Goal: Information Seeking & Learning: Learn about a topic

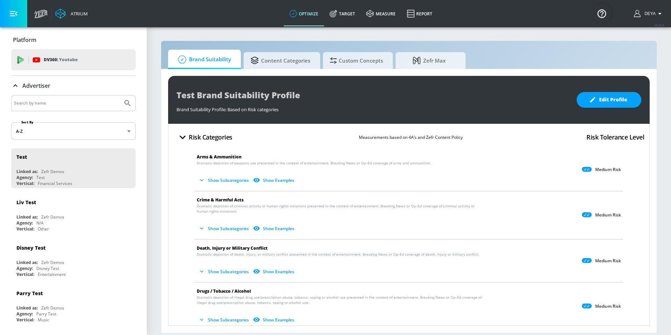
click at [256, 11] on div "Atrium optimize Target measure Report optimize Target measure Report v 4.32.0 D…" at bounding box center [351, 13] width 640 height 27
click at [270, 63] on span "Content Categories" at bounding box center [281, 60] width 60 height 17
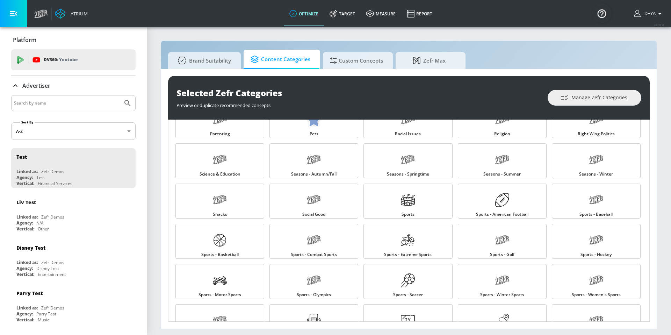
scroll to position [197, 0]
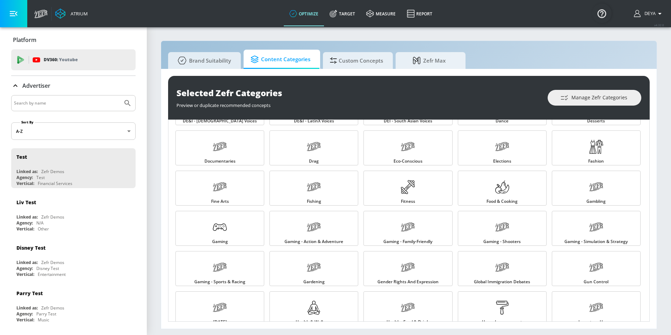
click at [161, 187] on div "Selected Zefr Categories Preview or duplicate recommended concepts Manage Zefr …" at bounding box center [409, 199] width 496 height 260
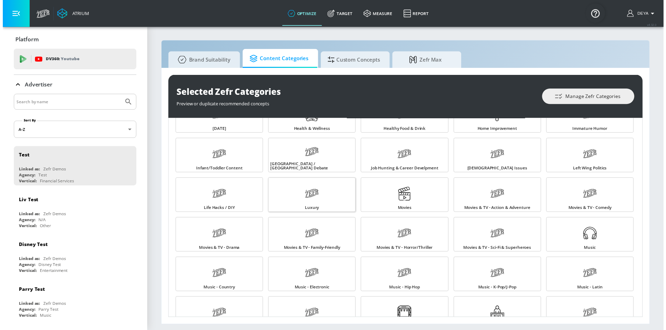
scroll to position [385, 0]
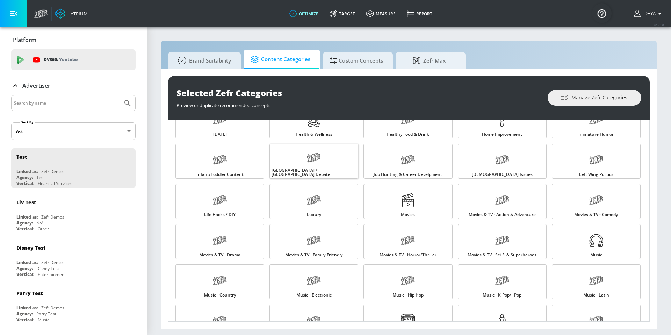
click at [313, 168] on div at bounding box center [314, 158] width 14 height 19
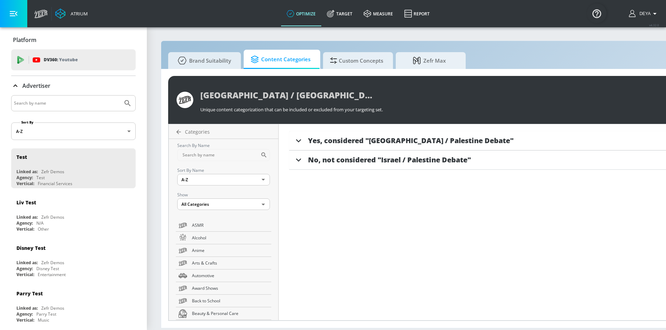
click at [357, 142] on span "Yes, considered "Israel / Palestine Debate"" at bounding box center [411, 140] width 206 height 9
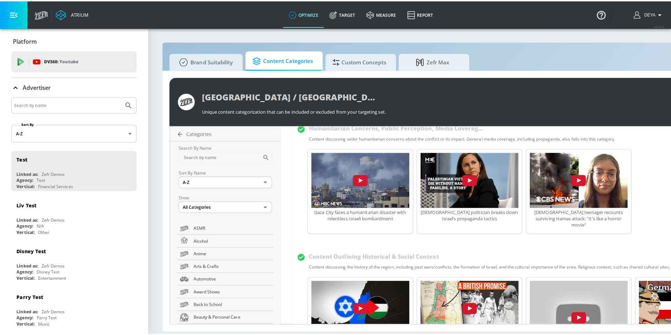
scroll to position [203, 0]
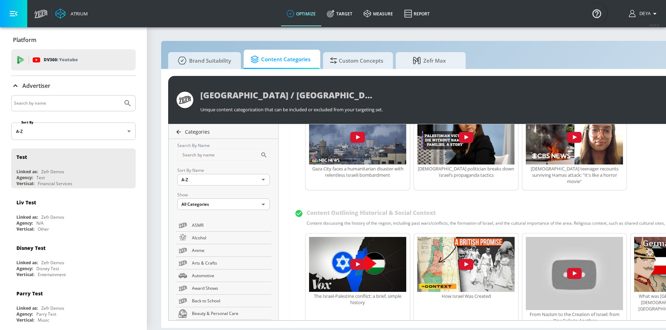
click at [181, 133] on link "Categories" at bounding box center [225, 131] width 107 height 7
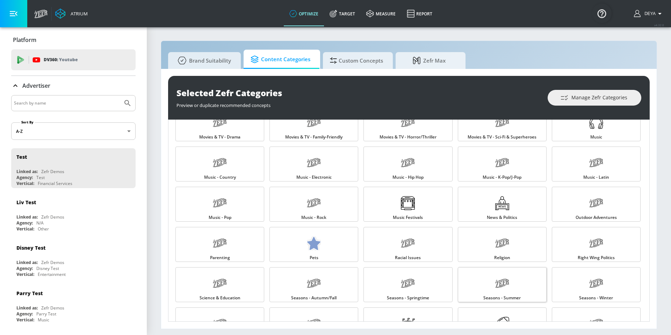
scroll to position [494, 0]
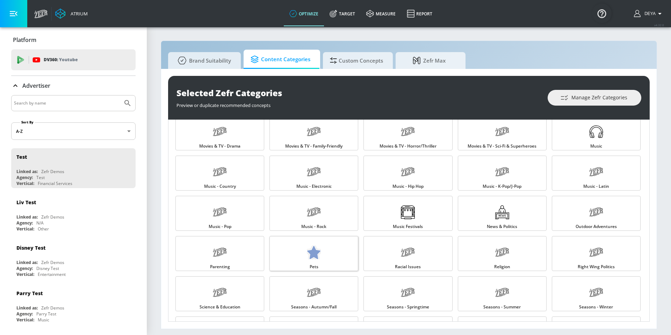
click at [320, 241] on link "95E89E1E-7906-4E8A-9493-9A1DA98254DF Created with sketchtool. Pets" at bounding box center [314, 253] width 89 height 35
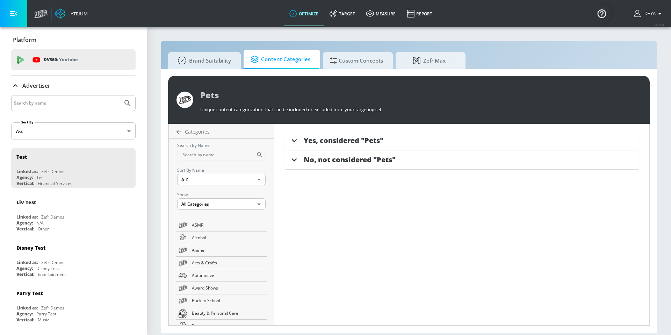
click at [321, 141] on span "Yes, considered "Pets"" at bounding box center [344, 140] width 80 height 9
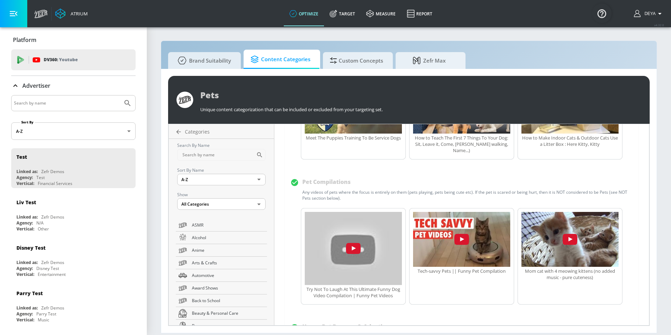
scroll to position [255, 0]
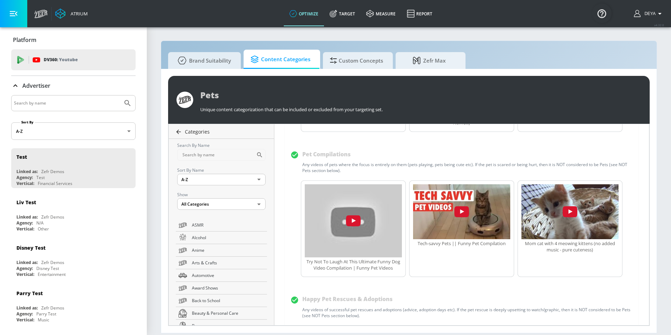
click at [178, 130] on icon at bounding box center [179, 131] width 5 height 5
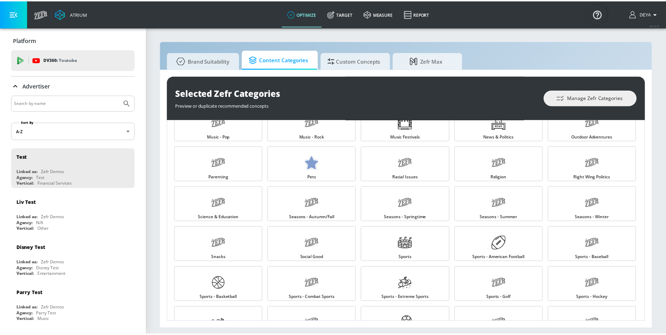
scroll to position [693, 0]
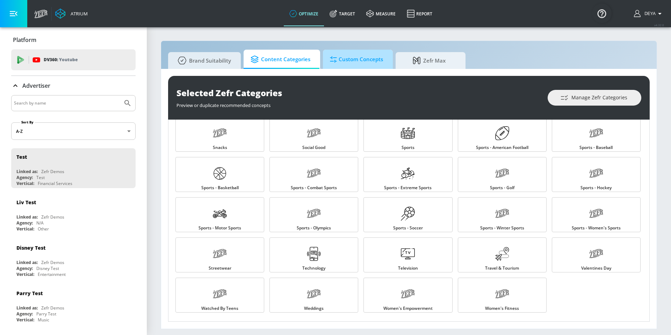
click at [360, 57] on span "Custom Concepts" at bounding box center [356, 59] width 53 height 17
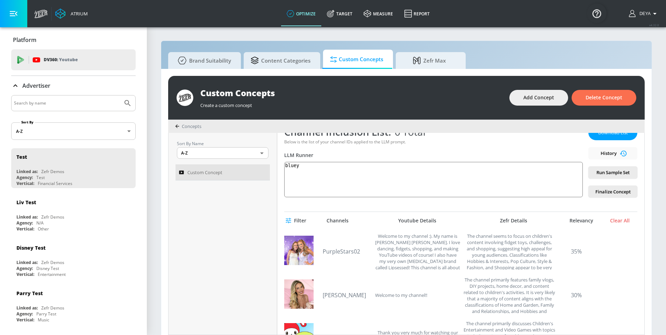
scroll to position [44, 0]
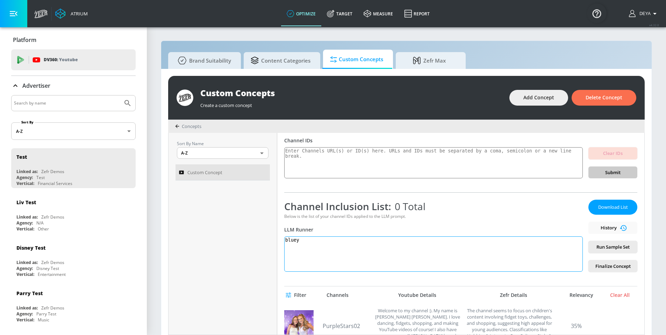
click at [317, 241] on textarea "bluey" at bounding box center [433, 253] width 299 height 35
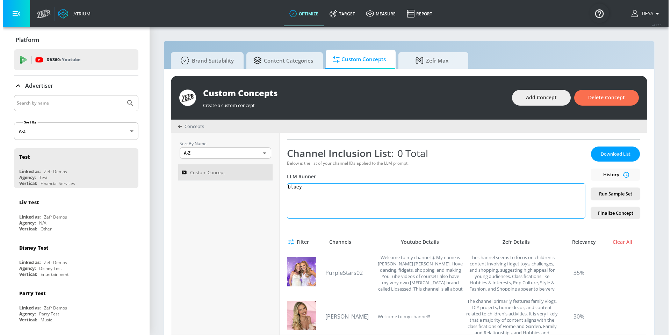
scroll to position [0, 0]
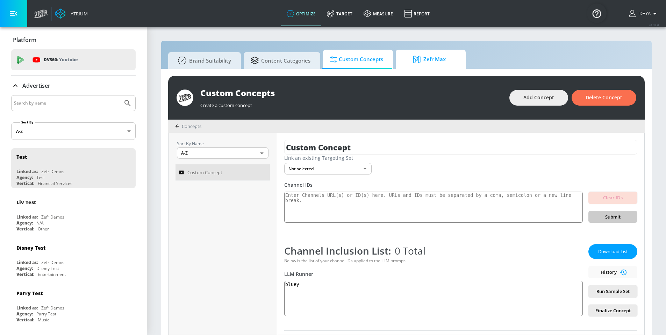
click at [443, 60] on span "Zefr Max" at bounding box center [429, 59] width 53 height 17
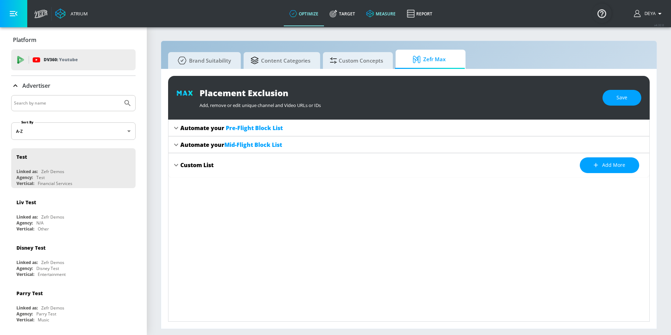
click at [352, 60] on span "Custom Concepts" at bounding box center [356, 60] width 53 height 17
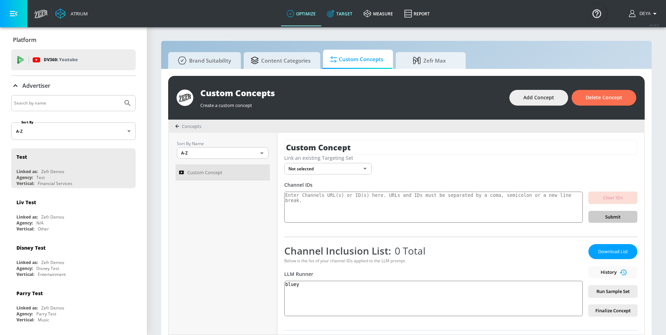
click at [347, 15] on link "Target" at bounding box center [339, 13] width 37 height 25
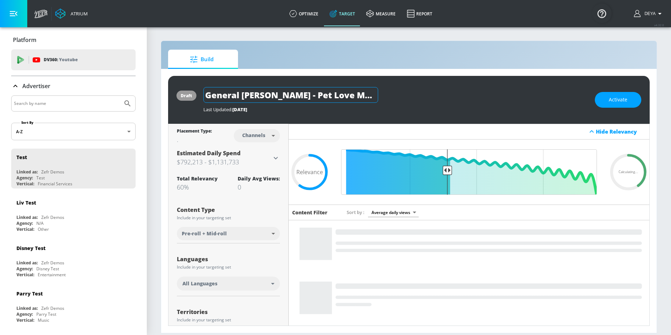
click at [343, 99] on input "General Mills - Pet Love Made Fresh F26 - TS" at bounding box center [290, 95] width 175 height 16
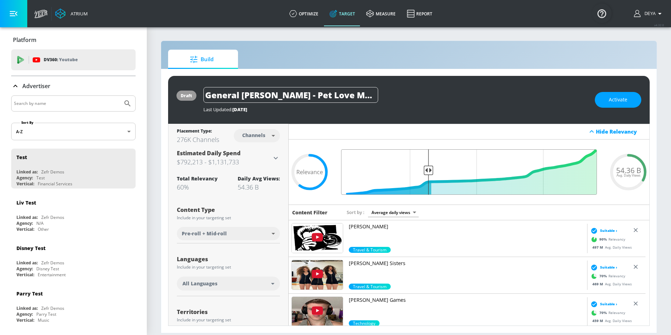
drag, startPoint x: 445, startPoint y: 173, endPoint x: 426, endPoint y: 177, distance: 20.0
click at [426, 177] on input "Final Threshold" at bounding box center [469, 171] width 263 height 45
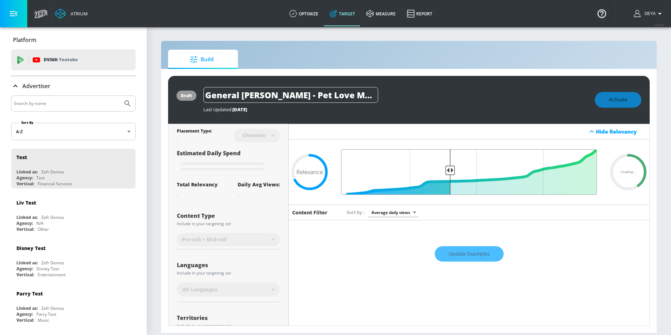
drag, startPoint x: 433, startPoint y: 175, endPoint x: 447, endPoint y: 172, distance: 14.3
click at [447, 172] on input "Final Threshold" at bounding box center [469, 171] width 263 height 45
type input "0.67"
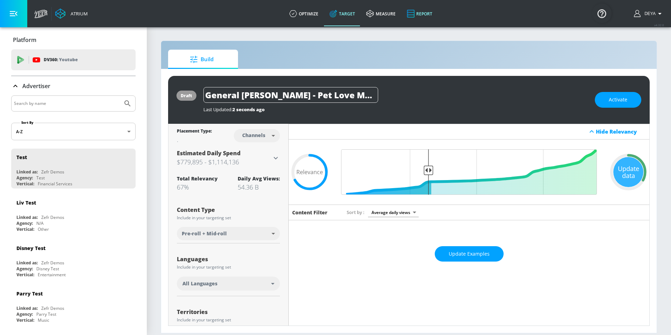
click at [421, 17] on link "Report" at bounding box center [419, 13] width 37 height 25
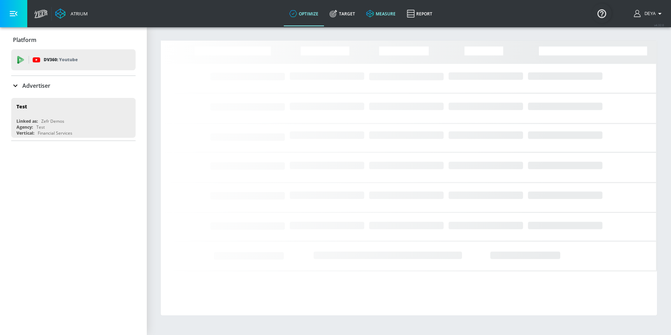
click at [377, 18] on link "measure" at bounding box center [381, 13] width 41 height 25
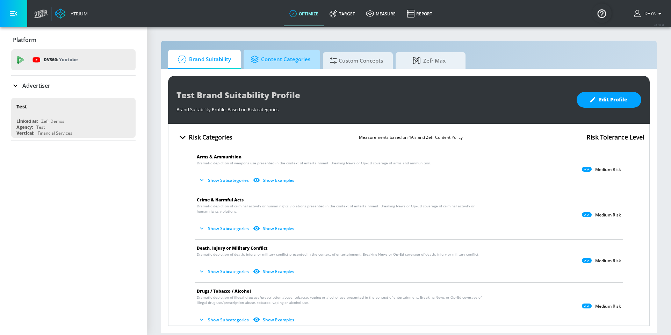
click at [279, 60] on span "Content Categories" at bounding box center [281, 59] width 60 height 17
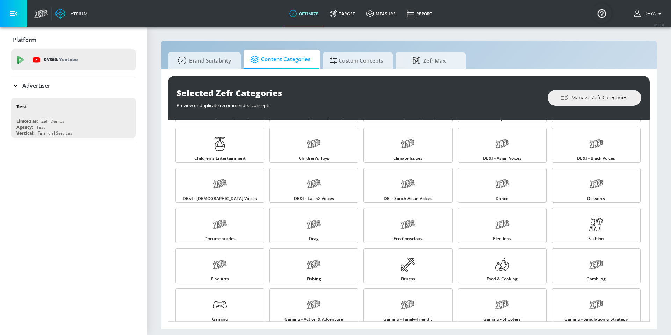
scroll to position [110, 0]
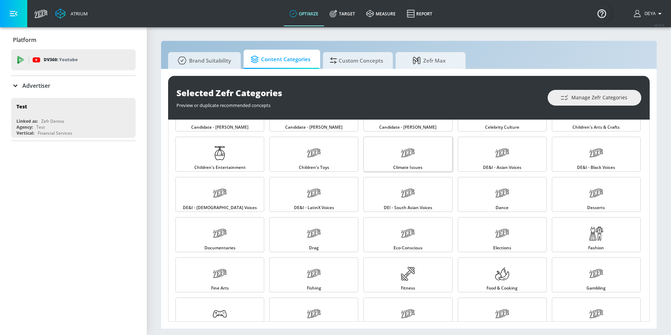
click at [395, 166] on span "Climate Issues" at bounding box center [407, 167] width 29 height 4
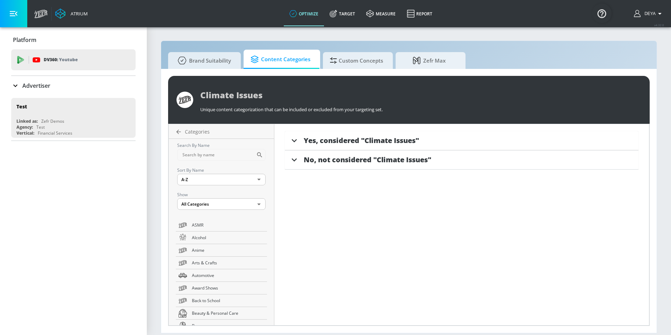
click at [386, 143] on span "Yes, considered "Climate Issues"" at bounding box center [361, 140] width 115 height 9
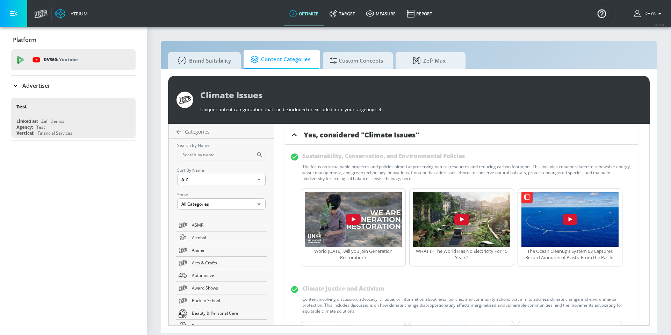
scroll to position [7, 0]
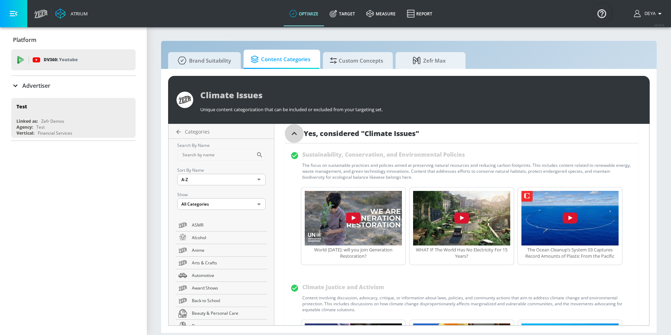
click at [294, 135] on icon at bounding box center [294, 133] width 10 height 10
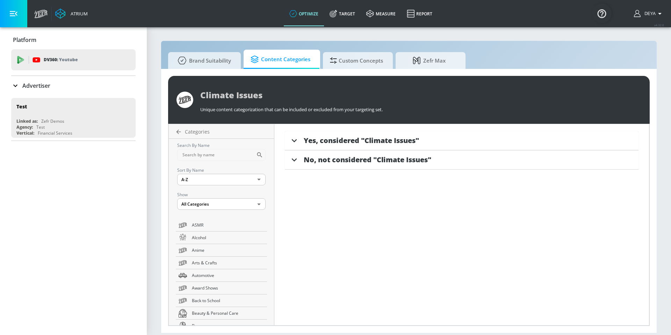
scroll to position [0, 0]
click at [367, 142] on span "Yes, considered "Climate Issues"" at bounding box center [361, 140] width 115 height 9
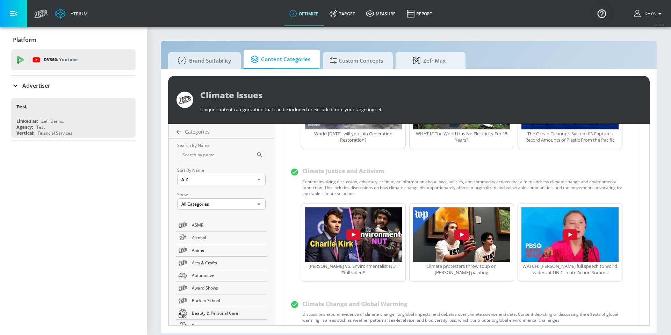
scroll to position [124, 0]
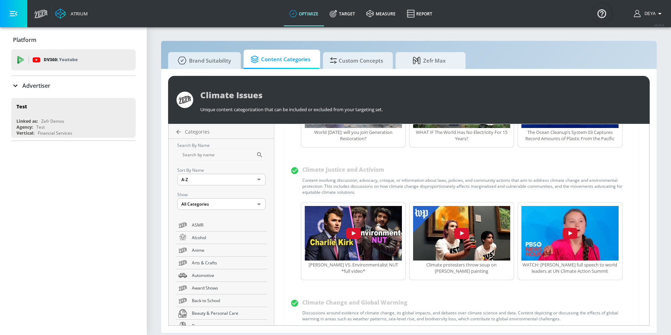
drag, startPoint x: 294, startPoint y: 172, endPoint x: 306, endPoint y: 171, distance: 11.6
click at [294, 172] on icon at bounding box center [294, 170] width 7 height 7
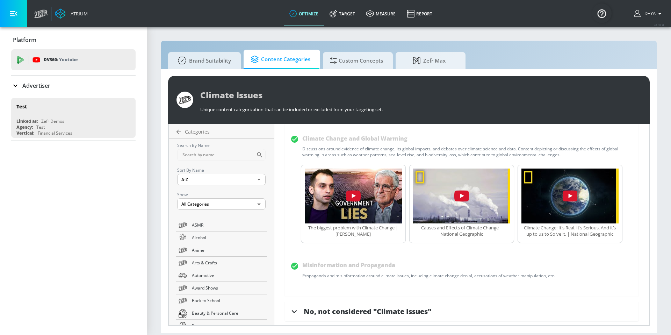
scroll to position [292, 0]
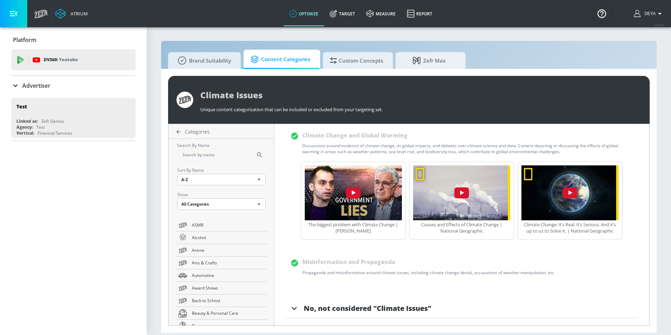
click at [293, 307] on icon at bounding box center [294, 308] width 10 height 10
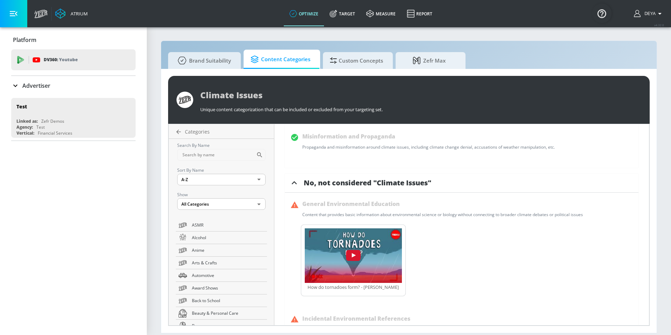
scroll to position [419, 0]
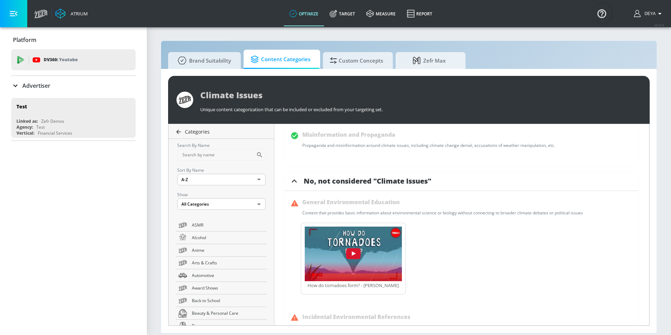
click at [179, 135] on icon at bounding box center [178, 131] width 7 height 7
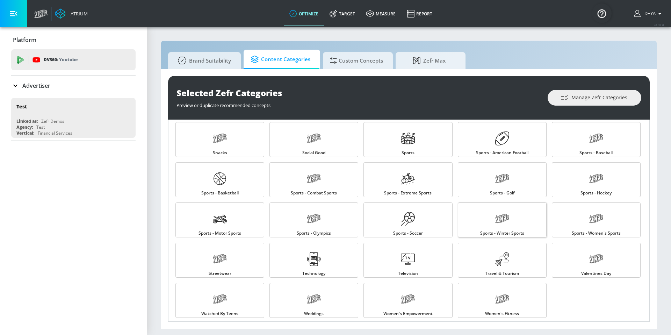
scroll to position [693, 0]
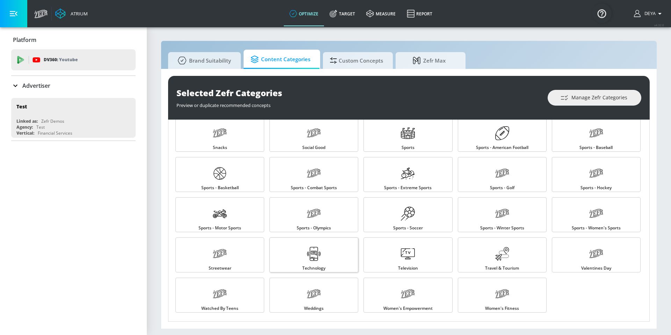
click at [292, 250] on link "Technology" at bounding box center [314, 254] width 89 height 35
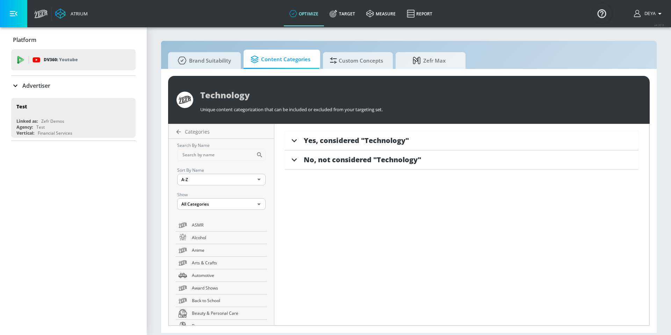
click at [360, 139] on span "Yes, considered "Technology"" at bounding box center [356, 140] width 105 height 9
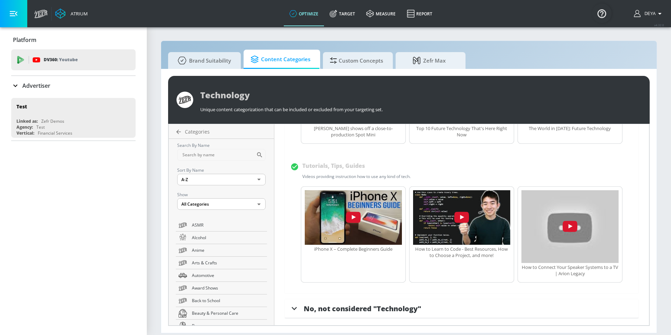
scroll to position [217, 0]
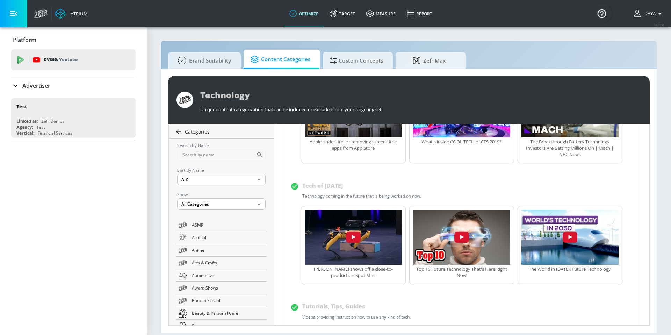
click at [178, 131] on icon at bounding box center [179, 131] width 5 height 5
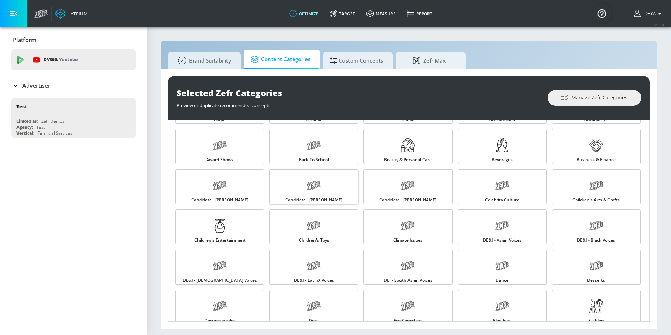
scroll to position [39, 0]
click at [235, 152] on link "Award Shows" at bounding box center [219, 145] width 89 height 35
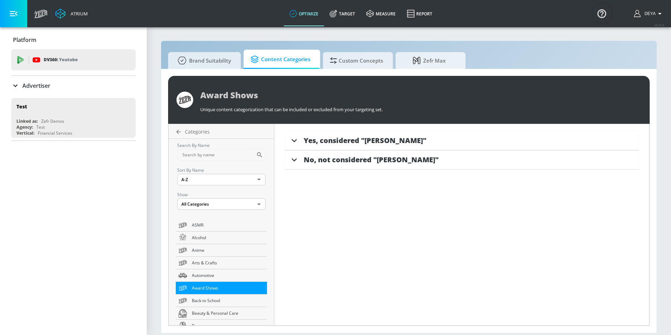
click at [362, 137] on span "Yes, considered "Award Shows"" at bounding box center [365, 140] width 123 height 9
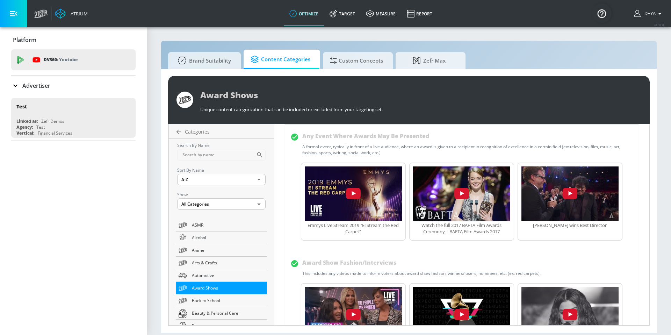
scroll to position [38, 0]
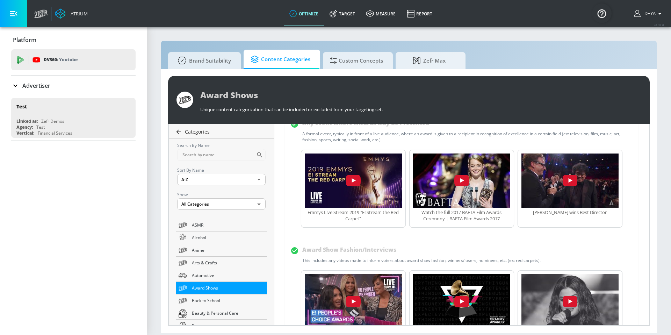
click at [195, 132] on span "Categories" at bounding box center [197, 131] width 25 height 7
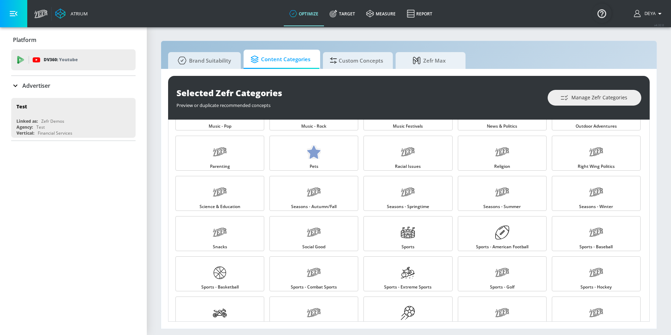
scroll to position [623, 0]
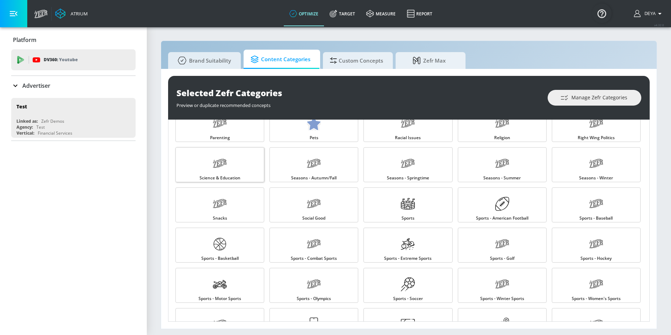
click at [234, 172] on link "Science & Education" at bounding box center [219, 164] width 89 height 35
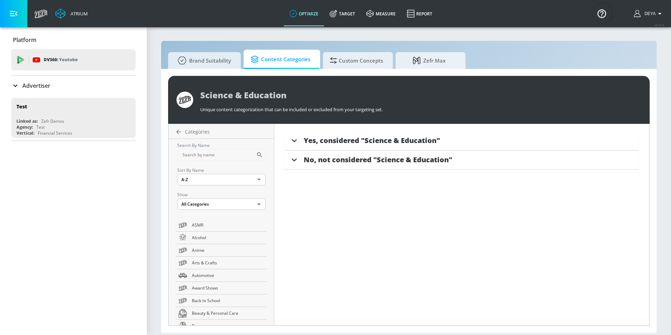
click at [387, 138] on span "Yes, considered "Science & Education"" at bounding box center [372, 140] width 136 height 9
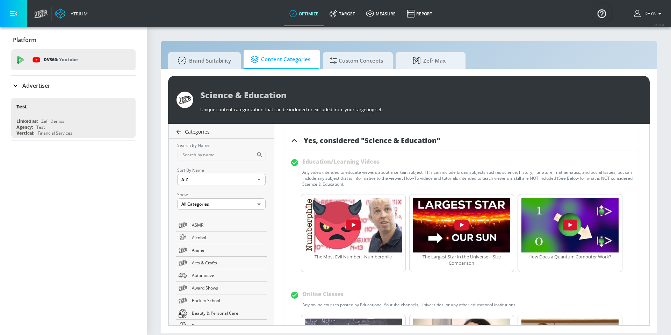
click at [189, 132] on span "Categories" at bounding box center [197, 131] width 25 height 7
